Goal: Task Accomplishment & Management: Manage account settings

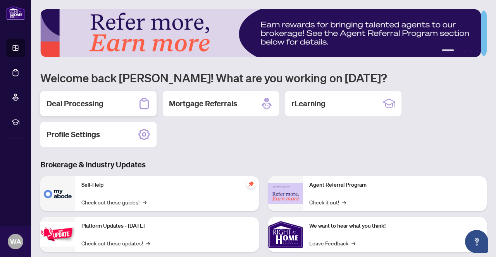
click at [129, 103] on div "Deal Processing" at bounding box center [98, 103] width 116 height 25
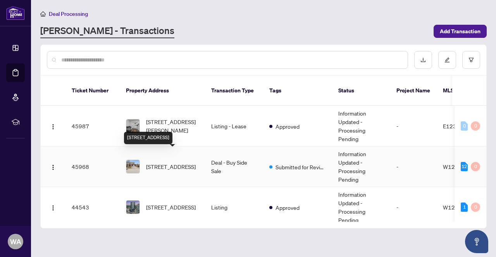
click at [156, 163] on span "[STREET_ADDRESS]" at bounding box center [171, 167] width 50 height 9
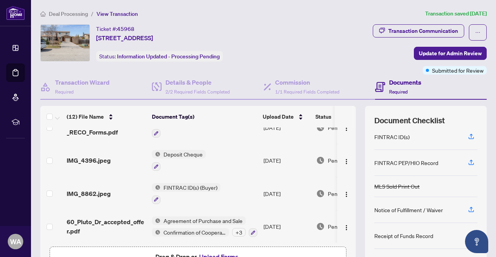
scroll to position [77, 0]
